Goal: Information Seeking & Learning: Learn about a topic

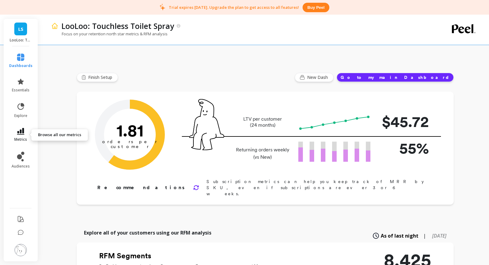
click at [21, 129] on icon at bounding box center [20, 131] width 7 height 7
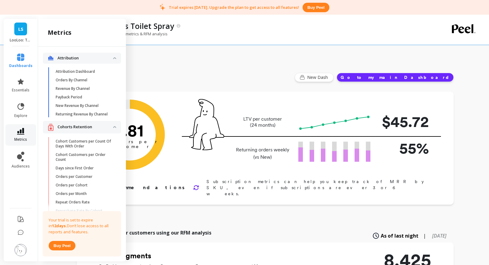
scroll to position [276, 0]
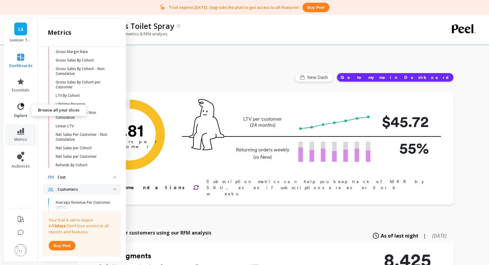
click at [24, 107] on icon at bounding box center [20, 106] width 9 height 9
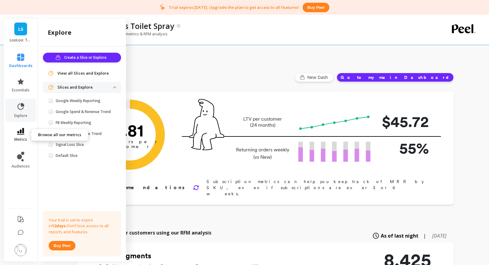
click at [23, 136] on link "metrics" at bounding box center [20, 135] width 23 height 14
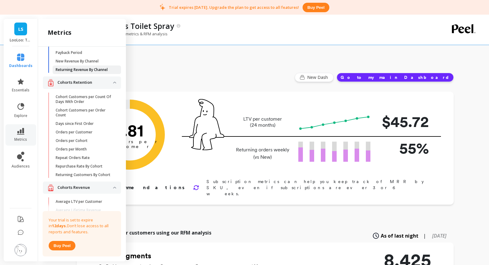
scroll to position [47, 0]
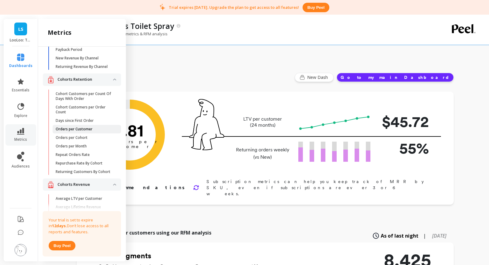
click at [97, 128] on span "Orders per Customer" at bounding box center [85, 129] width 58 height 5
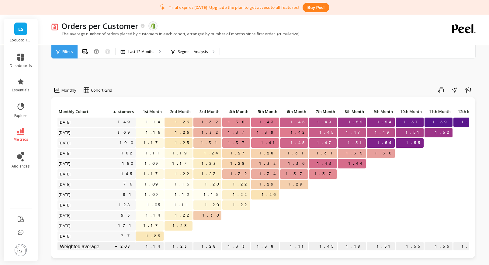
scroll to position [0, 32]
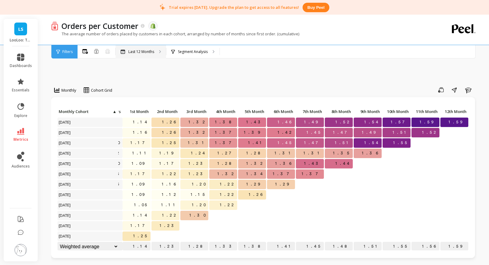
click at [157, 51] on div "Last 12 Months" at bounding box center [141, 51] width 51 height 13
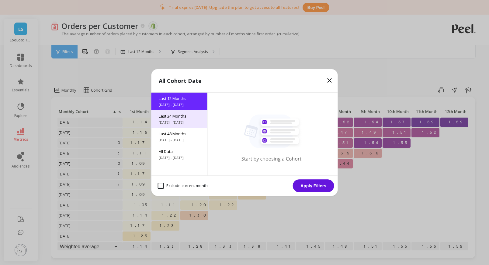
click at [171, 112] on div "Last 24 Months [DATE] - [DATE]" at bounding box center [180, 119] width 56 height 18
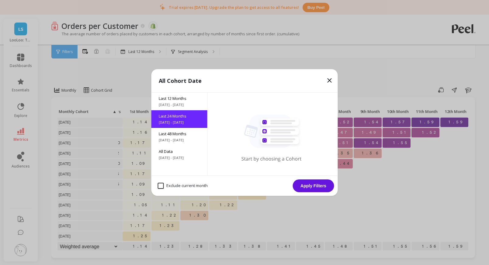
click at [318, 187] on button "Apply Filters" at bounding box center [313, 185] width 41 height 13
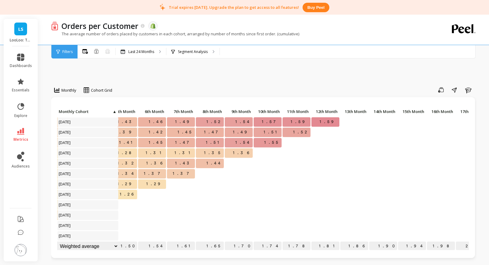
scroll to position [124, 0]
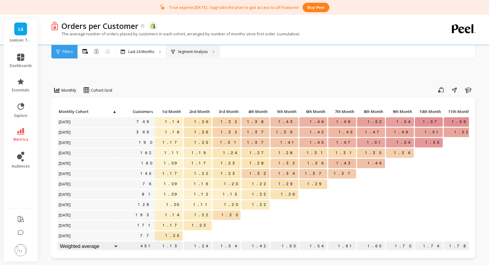
click at [187, 51] on p "Segment Analysis" at bounding box center [193, 51] width 30 height 5
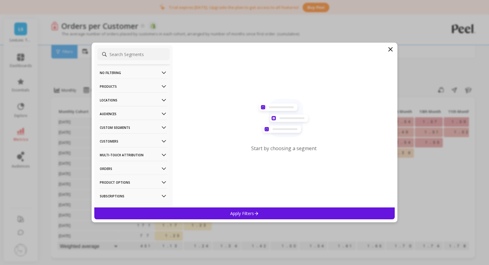
click at [139, 85] on p "Products" at bounding box center [134, 87] width 68 height 16
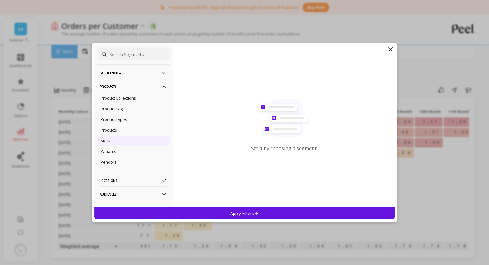
drag, startPoint x: 136, startPoint y: 138, endPoint x: 140, endPoint y: 138, distance: 4.0
click at [136, 138] on div "SKUs" at bounding box center [133, 141] width 72 height 10
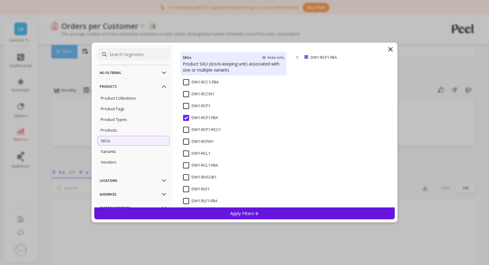
scroll to position [59, 0]
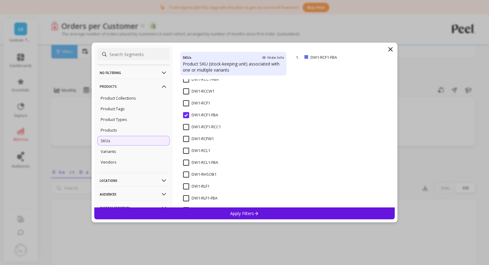
click at [186, 116] on input "DW1-RCF1-FBA" at bounding box center [200, 115] width 35 height 6
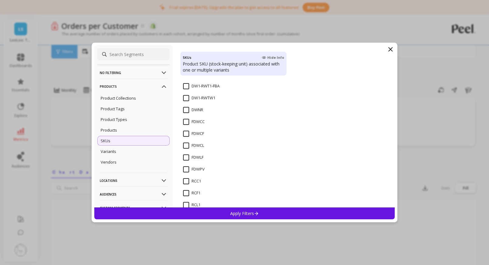
scroll to position [267, 0]
click at [187, 110] on input "DWNR" at bounding box center [193, 109] width 20 height 6
click at [185, 122] on input "FDWCC" at bounding box center [194, 120] width 22 height 6
click at [185, 132] on input "FDWCF" at bounding box center [193, 132] width 21 height 6
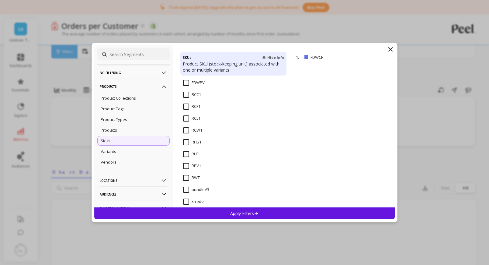
scroll to position [359, 0]
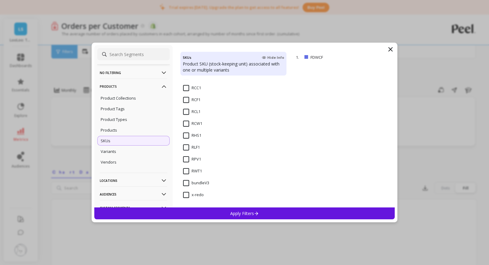
click at [187, 158] on input "RPV1" at bounding box center [192, 159] width 18 height 6
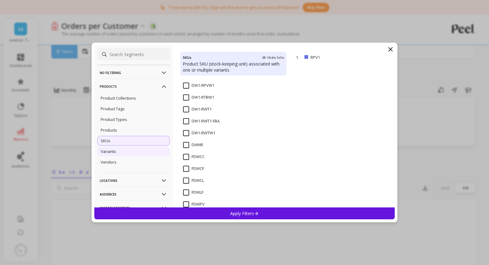
click at [135, 151] on div "Variants" at bounding box center [133, 151] width 72 height 10
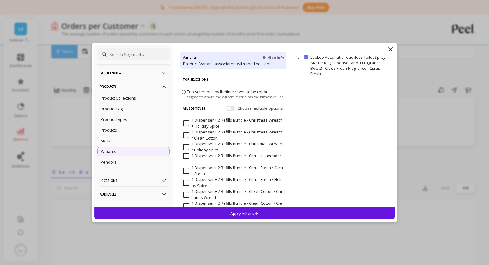
scroll to position [2, 0]
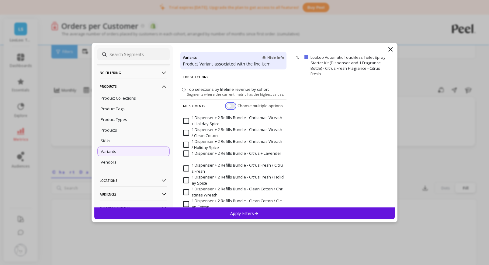
click at [233, 106] on button "button" at bounding box center [230, 105] width 9 height 5
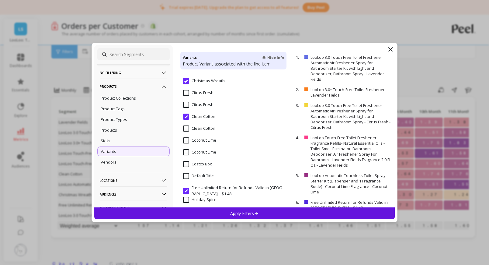
scroll to position [383, 0]
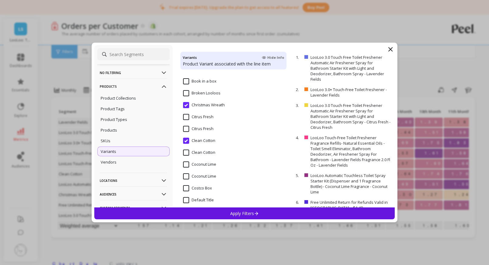
click at [187, 116] on input "Citrus Fresh" at bounding box center [198, 117] width 30 height 6
click at [186, 127] on input "Citrus Fresh" at bounding box center [198, 129] width 30 height 6
click at [186, 149] on div "Clean Cotton" at bounding box center [233, 156] width 106 height 18
click at [186, 165] on input "Coconut Lime" at bounding box center [199, 164] width 33 height 6
click at [186, 176] on input "Coconut Lime" at bounding box center [199, 176] width 33 height 6
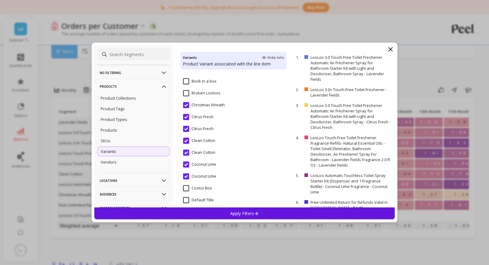
click at [186, 188] on Box "Costco Box" at bounding box center [197, 188] width 29 height 6
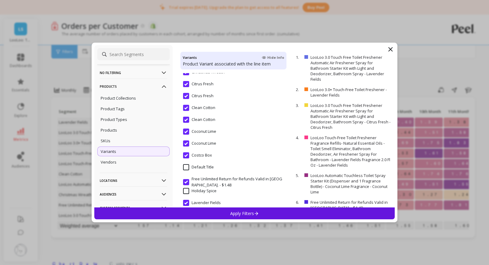
click at [186, 154] on Box "Costco Box" at bounding box center [197, 155] width 29 height 6
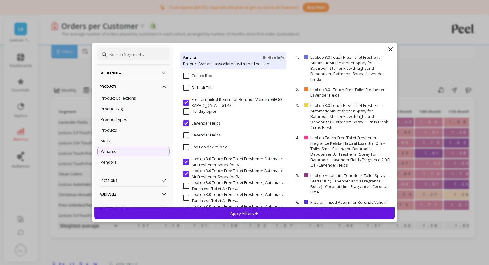
scroll to position [496, 0]
click at [185, 135] on input "Lavender Fields" at bounding box center [202, 135] width 38 height 6
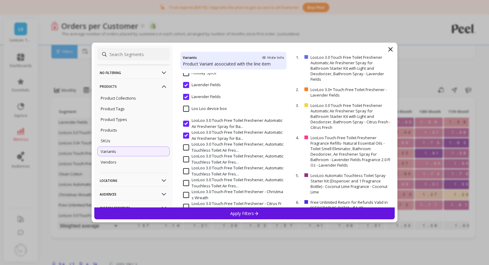
scroll to position [534, 0]
click at [187, 126] on input "LooLoo 3.0 Touch Free Toilet Freshener Automatic Air Freshener Spray for Ba..." at bounding box center [233, 123] width 101 height 12
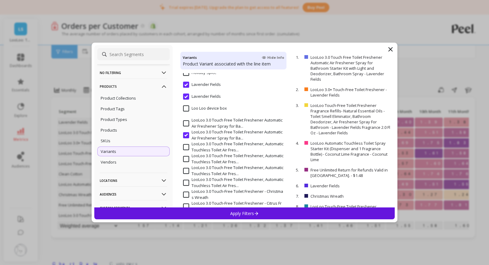
click at [187, 134] on Bathroo "LooLoo 3.0 Touch Free Toilet Freshener Automatic Air Freshener Spray for Ba..." at bounding box center [233, 135] width 101 height 12
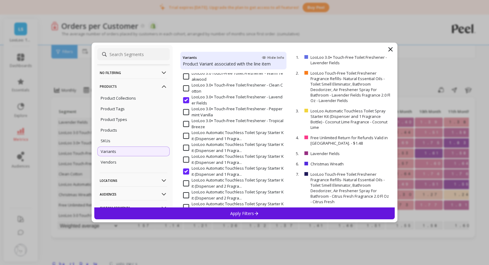
scroll to position [737, 0]
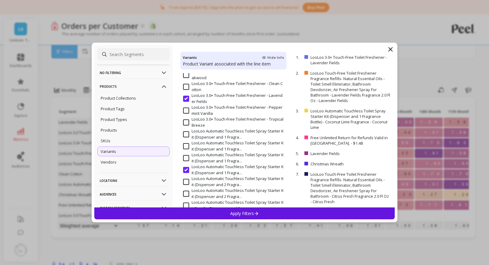
click at [188, 96] on input "LooLoo 3.0+ Touch-Free Toilet Freshener - Lavender Fields" at bounding box center [233, 99] width 101 height 12
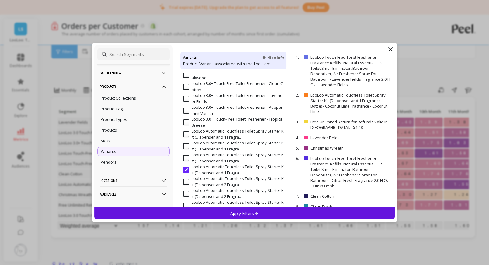
click at [187, 169] on input "LooLoo Automatic Touchless Toilet Spray Starter Kit (Dispenser and 1 Fragra..." at bounding box center [233, 170] width 101 height 12
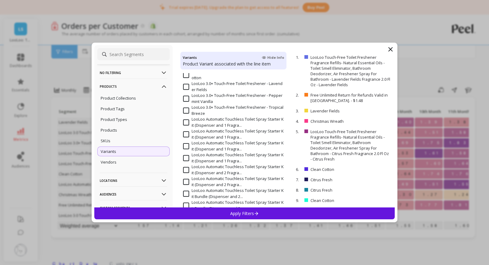
scroll to position [750, 0]
click at [391, 49] on icon at bounding box center [390, 49] width 7 height 7
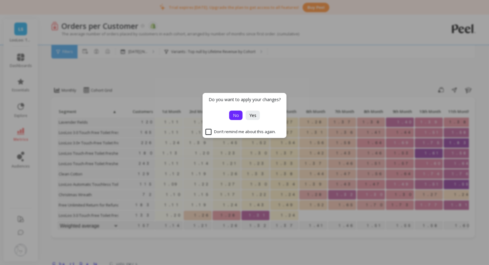
click at [237, 116] on span "No" at bounding box center [236, 115] width 6 height 6
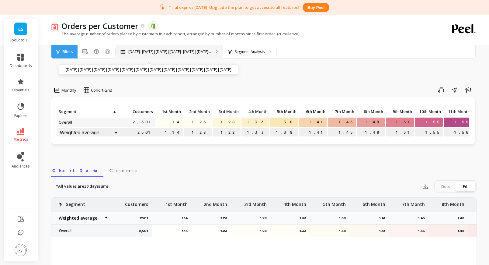
click at [164, 51] on p "[DATE]|[DATE]|[DATE]|[DATE]|[DATE]|[DATE]..." at bounding box center [169, 51] width 83 height 5
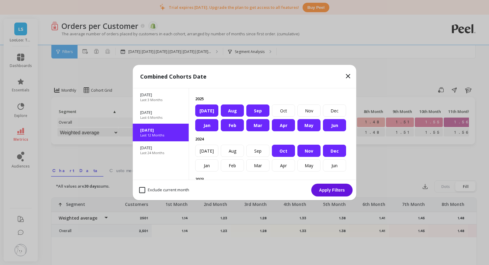
click at [349, 75] on icon at bounding box center [349, 76] width 4 height 4
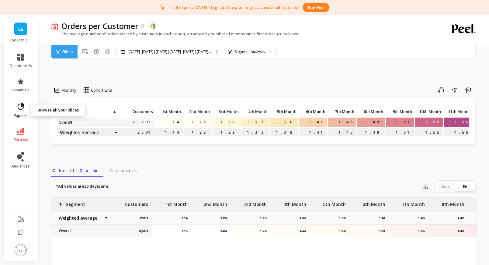
click at [25, 115] on span "explore" at bounding box center [20, 115] width 13 height 5
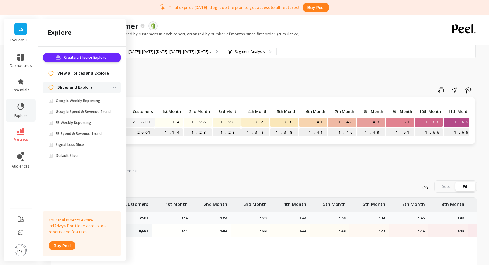
click at [23, 128] on icon at bounding box center [20, 131] width 7 height 7
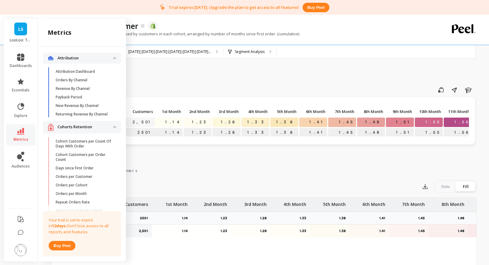
scroll to position [47, 0]
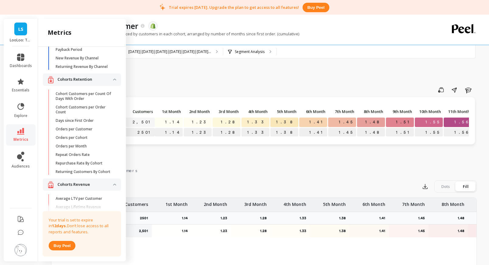
click at [90, 154] on span "Repeat Orders Rate" at bounding box center [85, 154] width 58 height 5
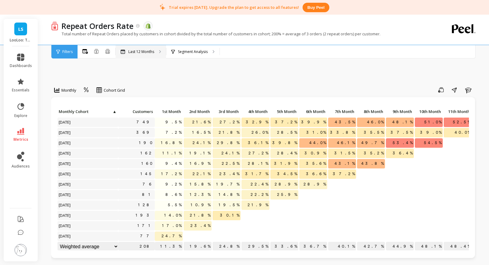
click at [144, 55] on div "Last 12 Months" at bounding box center [141, 51] width 51 height 13
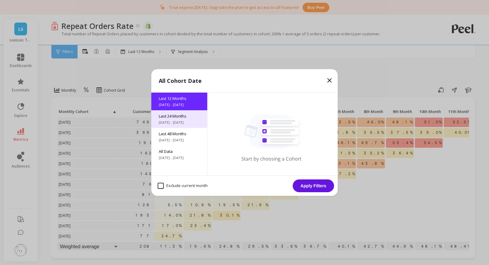
click at [182, 122] on span "[DATE] - [DATE]" at bounding box center [179, 122] width 41 height 5
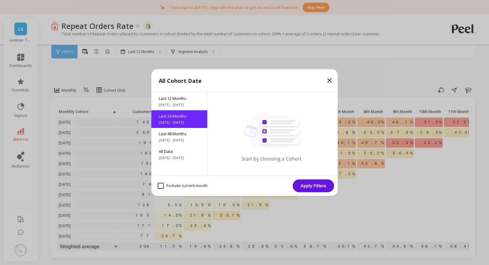
drag, startPoint x: 316, startPoint y: 186, endPoint x: 297, endPoint y: 179, distance: 20.4
click at [316, 186] on button "Apply Filters" at bounding box center [313, 185] width 41 height 13
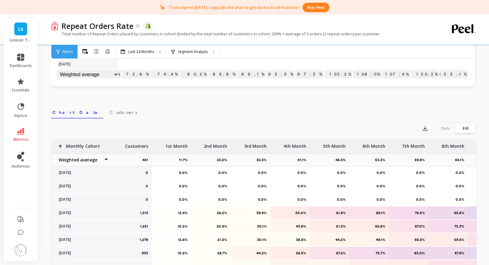
scroll to position [199, 0]
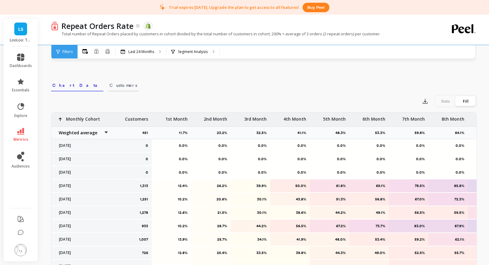
click at [110, 88] on span "Customers" at bounding box center [124, 85] width 28 height 6
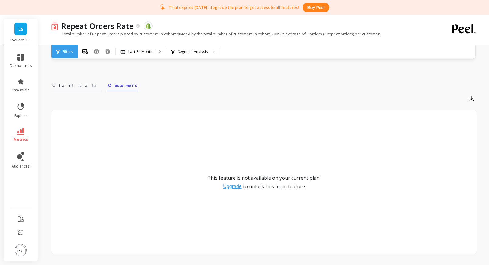
click at [71, 89] on link "Chart Data" at bounding box center [76, 84] width 51 height 14
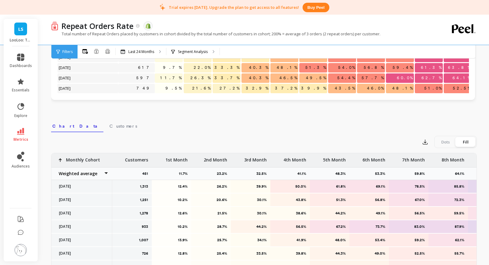
scroll to position [40, 0]
click at [115, 146] on div "Export Dots Fill" at bounding box center [264, 142] width 426 height 12
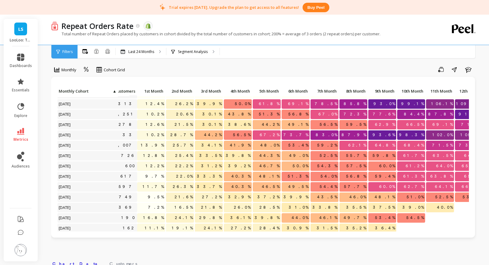
scroll to position [29, 0]
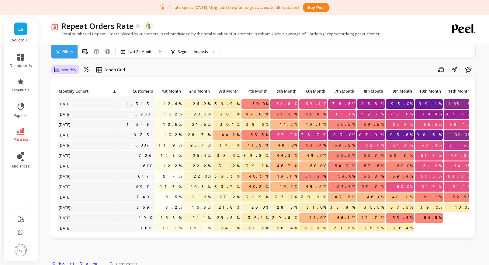
click at [73, 70] on span "Monthly" at bounding box center [68, 70] width 15 height 6
click at [84, 69] on icon at bounding box center [86, 70] width 5 height 6
click at [96, 93] on div "Absolute" at bounding box center [103, 95] width 35 height 6
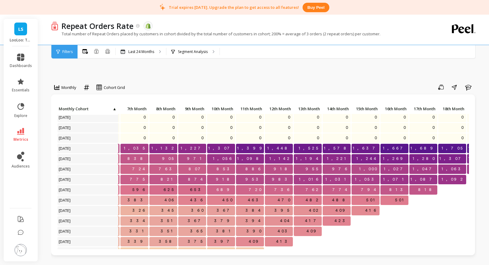
scroll to position [2, 280]
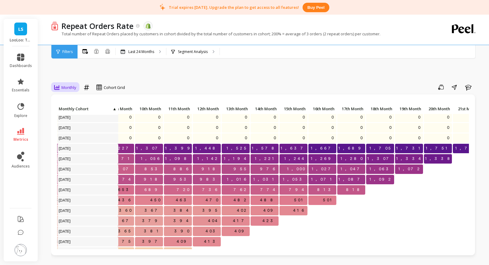
click at [72, 86] on span "Monthly" at bounding box center [68, 88] width 15 height 6
click at [87, 86] on icon at bounding box center [86, 87] width 5 height 5
click at [90, 101] on icon at bounding box center [88, 101] width 5 height 6
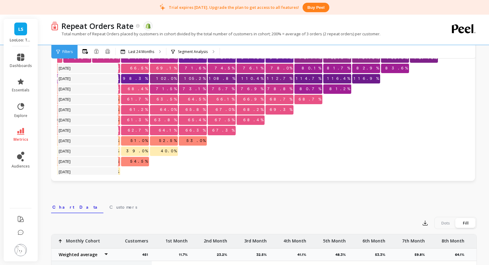
scroll to position [124, 294]
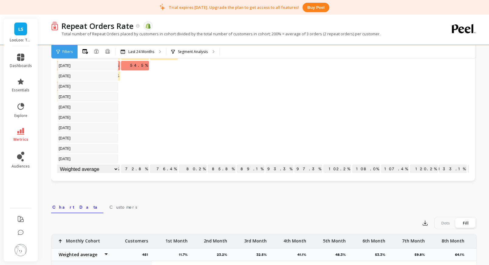
drag, startPoint x: 97, startPoint y: 207, endPoint x: 162, endPoint y: 181, distance: 69.6
click at [110, 207] on span "Customers" at bounding box center [124, 207] width 28 height 6
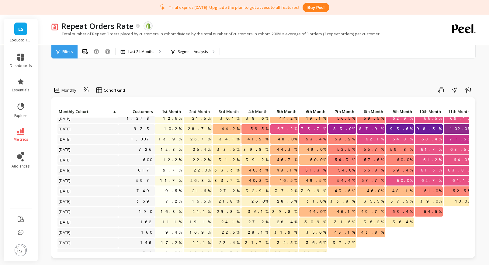
scroll to position [54, 0]
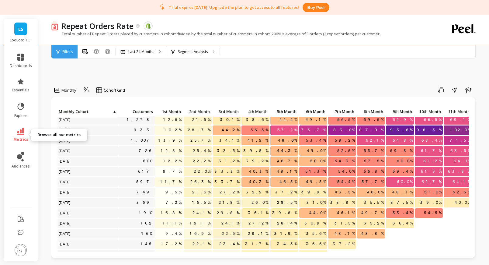
click at [29, 136] on link "metrics" at bounding box center [21, 135] width 22 height 14
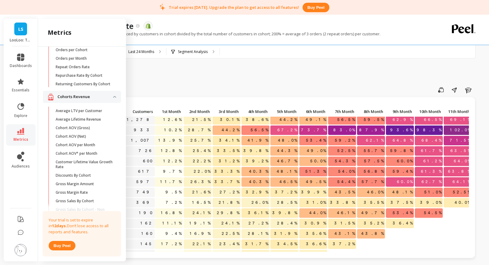
scroll to position [137, 0]
click at [91, 111] on p "Average LTV per Customer" at bounding box center [79, 109] width 47 height 5
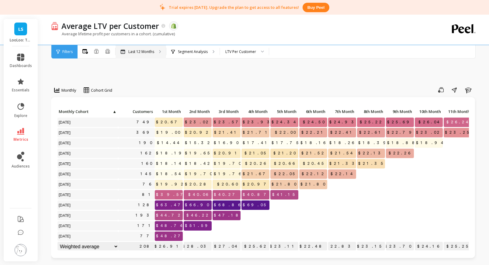
click at [135, 54] on div "Last 12 Months" at bounding box center [141, 51] width 51 height 13
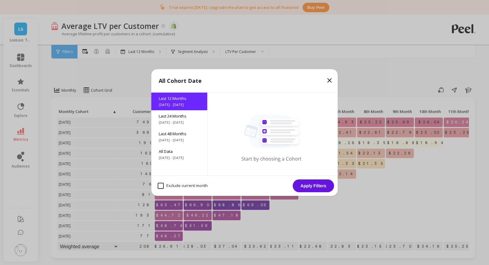
drag, startPoint x: 179, startPoint y: 114, endPoint x: 245, endPoint y: 145, distance: 72.6
click at [180, 115] on span "Last 24 Months" at bounding box center [179, 115] width 41 height 5
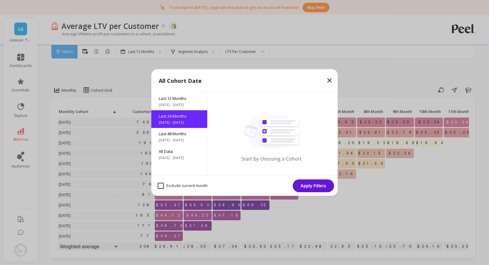
click at [306, 180] on button "Apply Filters" at bounding box center [313, 185] width 41 height 13
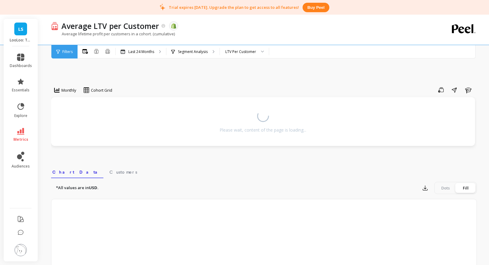
click at [307, 183] on div "*All values are in USD. Export Dots Fill" at bounding box center [264, 188] width 426 height 12
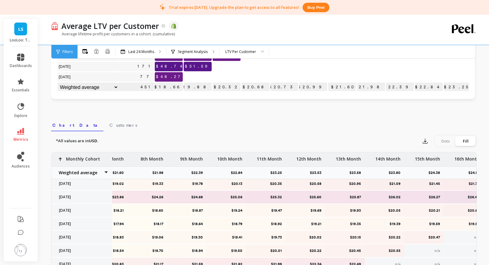
scroll to position [69, 269]
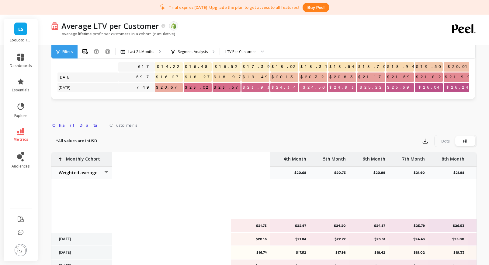
scroll to position [69, 255]
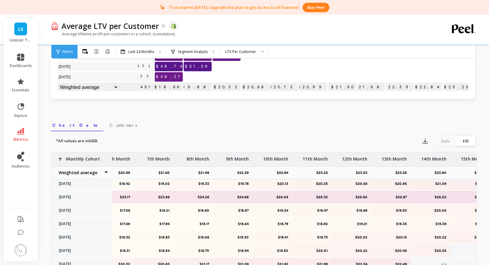
click at [448, 141] on div "Dots" at bounding box center [446, 141] width 20 height 10
click at [0, 0] on input "Dots Fill" at bounding box center [0, 0] width 0 height 0
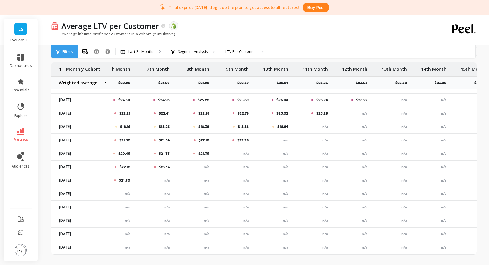
scroll to position [251, 0]
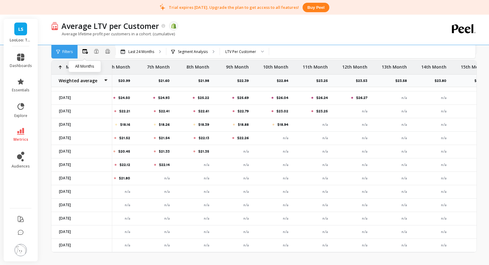
click at [85, 53] on icon at bounding box center [84, 51] width 5 height 5
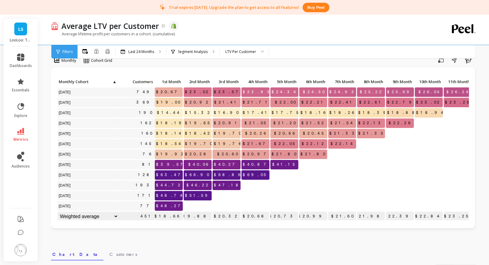
scroll to position [15, 0]
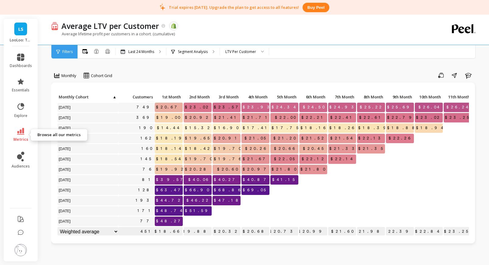
click at [17, 135] on link "metrics" at bounding box center [21, 135] width 22 height 14
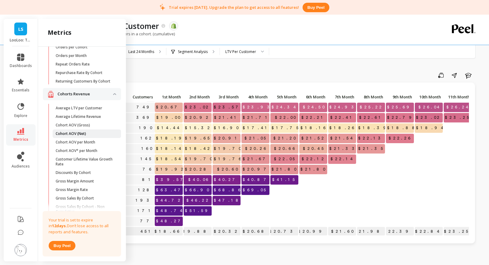
scroll to position [139, 0]
click at [103, 116] on span "Average Lifetime Revenue" at bounding box center [85, 115] width 58 height 5
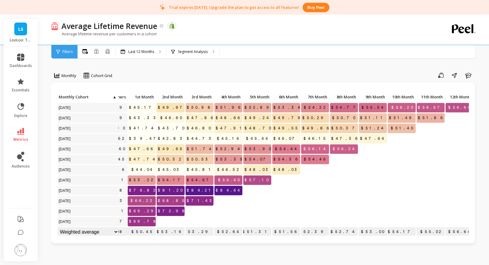
scroll to position [0, 32]
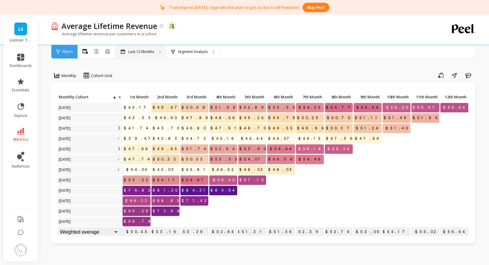
click at [131, 53] on p "Last 12 Months" at bounding box center [141, 51] width 26 height 5
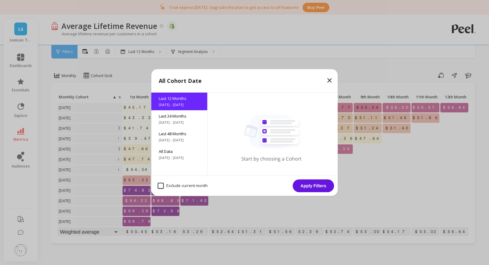
click at [142, 74] on div "All Cohort Date Last 12 Months 9/15/2024 - 9/15/2025 Last 24 Months 9/15/2023 -…" at bounding box center [244, 132] width 489 height 265
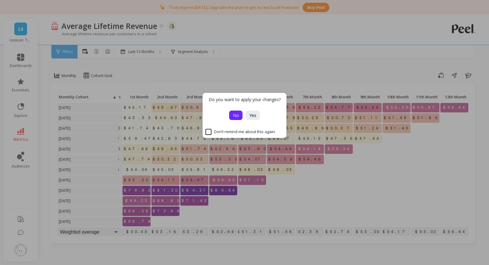
click at [238, 115] on span "No" at bounding box center [236, 115] width 6 height 6
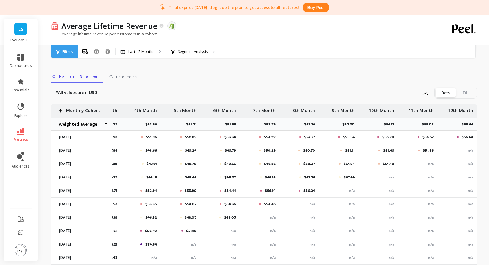
scroll to position [208, 0]
click at [466, 93] on div "Fill" at bounding box center [466, 92] width 20 height 10
click at [0, 0] on input "Dots Fill" at bounding box center [0, 0] width 0 height 0
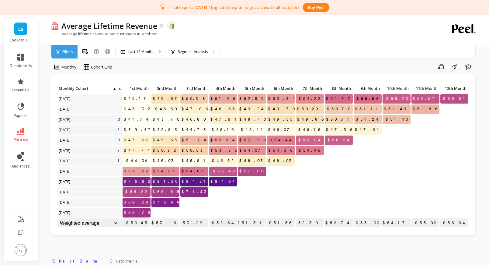
scroll to position [0, 0]
